Goal: Task Accomplishment & Management: Manage account settings

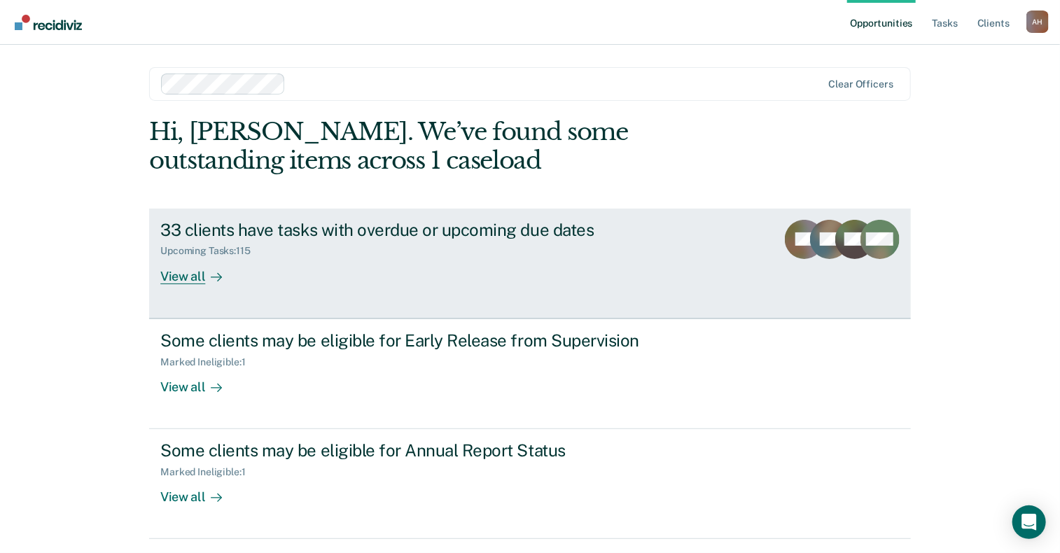
click at [186, 275] on div "View all" at bounding box center [199, 270] width 78 height 27
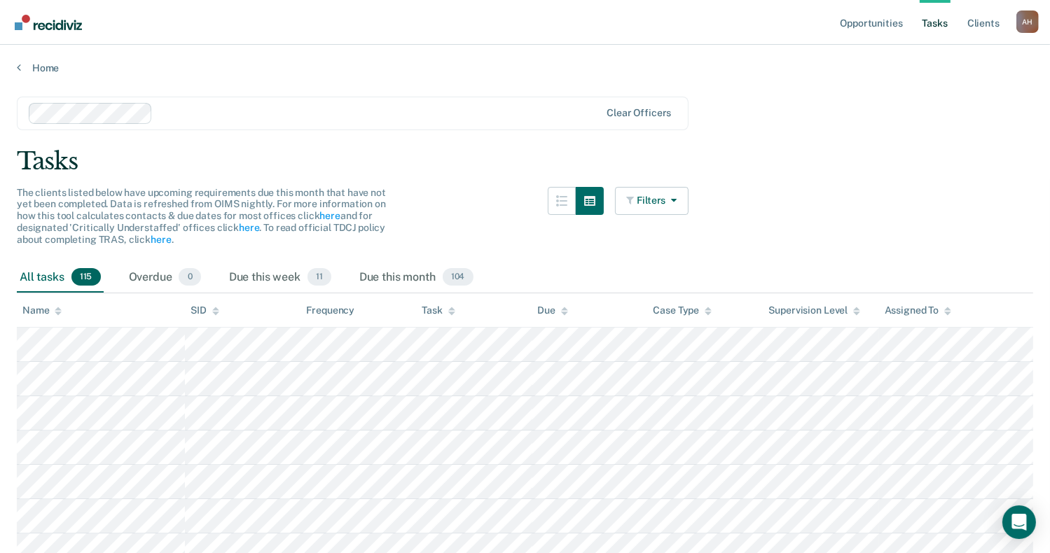
drag, startPoint x: 579, startPoint y: 326, endPoint x: 761, endPoint y: 144, distance: 257.0
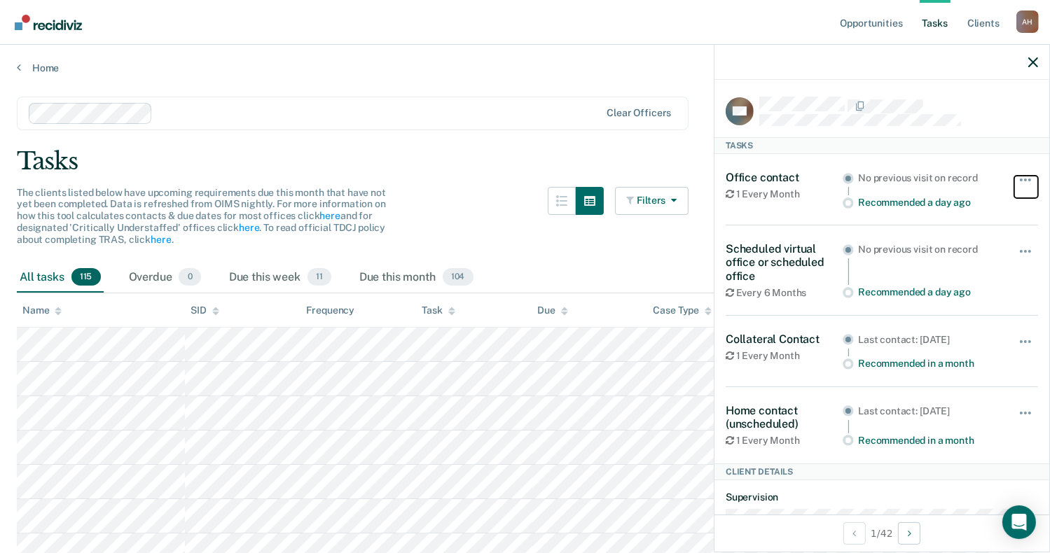
click at [1016, 179] on button "button" at bounding box center [1026, 187] width 24 height 22
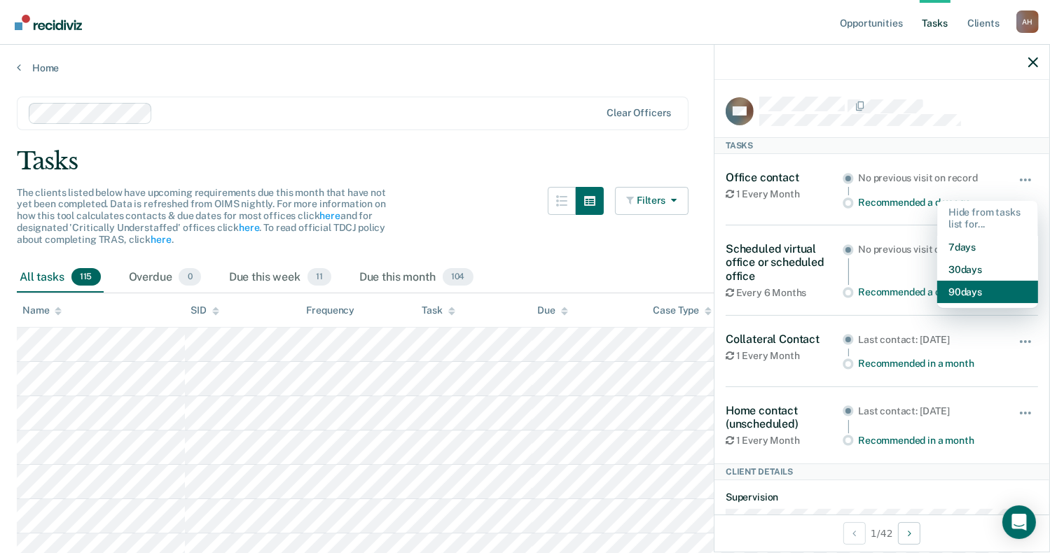
click at [970, 296] on button "90 days" at bounding box center [987, 292] width 101 height 22
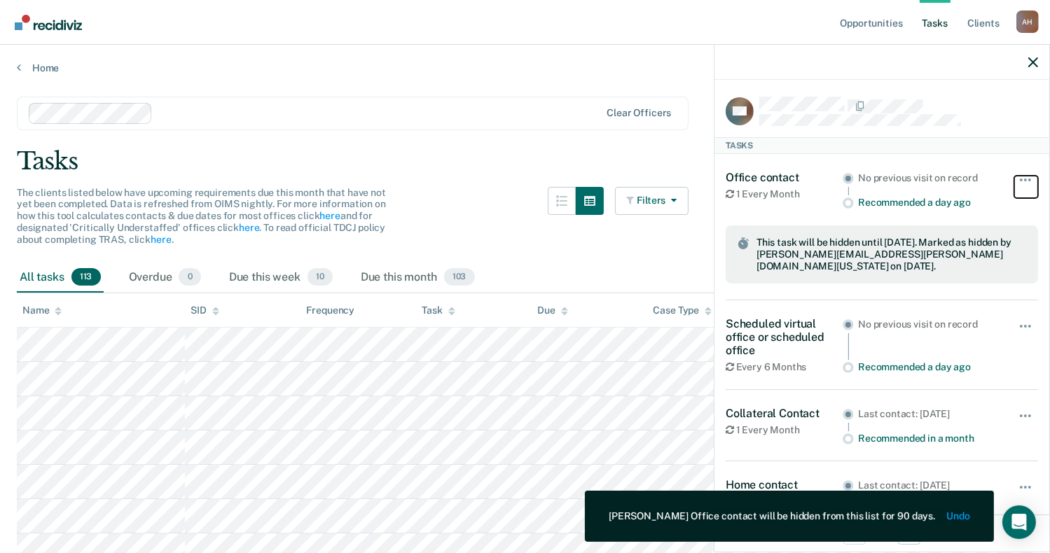
scroll to position [70, 0]
